Goal: Information Seeking & Learning: Learn about a topic

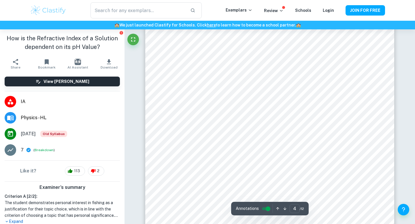
scroll to position [1077, 0]
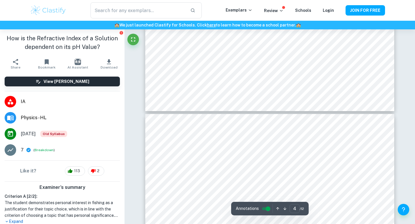
type input "5"
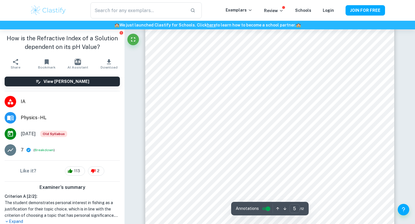
scroll to position [1399, 0]
